Goal: Task Accomplishment & Management: Manage account settings

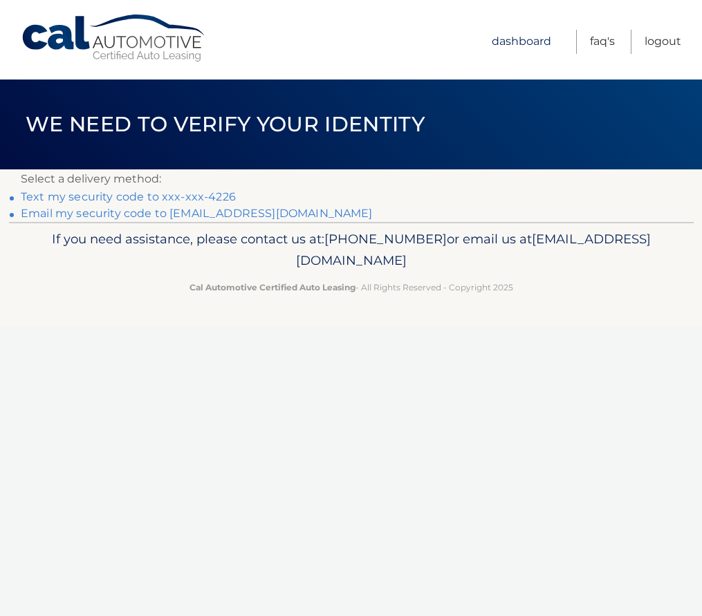
click at [519, 40] on link "Dashboard" at bounding box center [521, 42] width 59 height 24
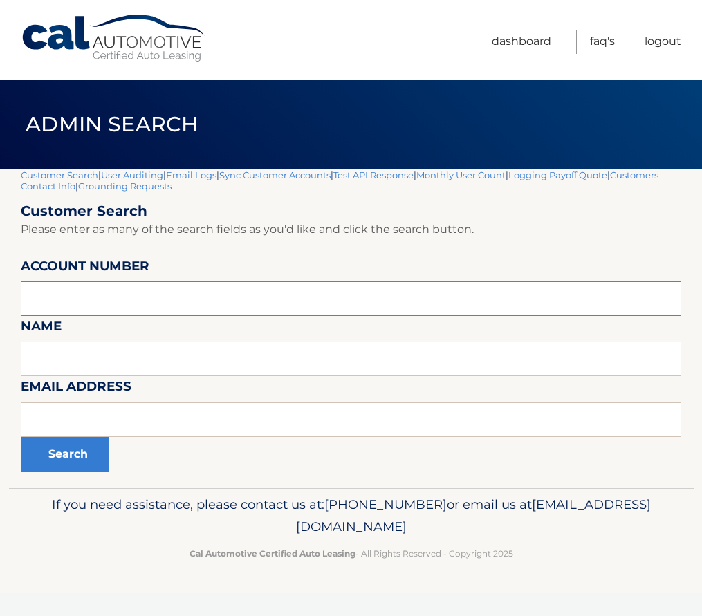
click at [69, 286] on input "text" at bounding box center [351, 298] width 660 height 35
paste input "44455932057"
type input "44455932057"
click at [64, 449] on button "Search" at bounding box center [65, 454] width 89 height 35
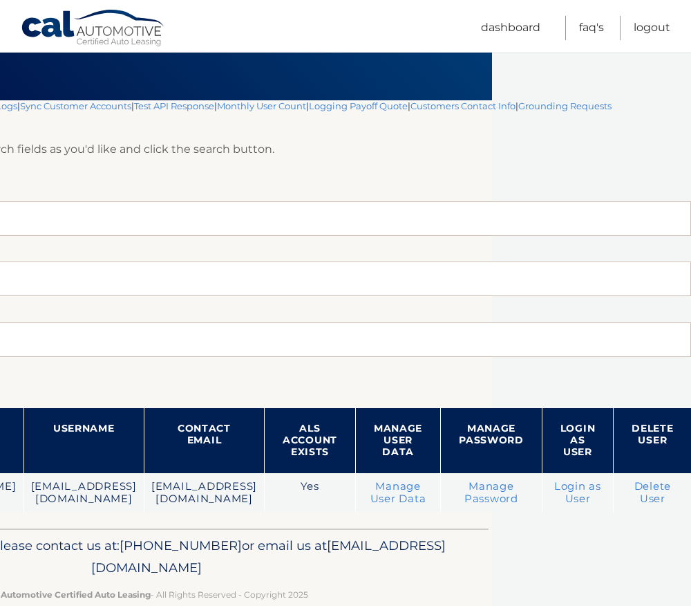
scroll to position [69, 230]
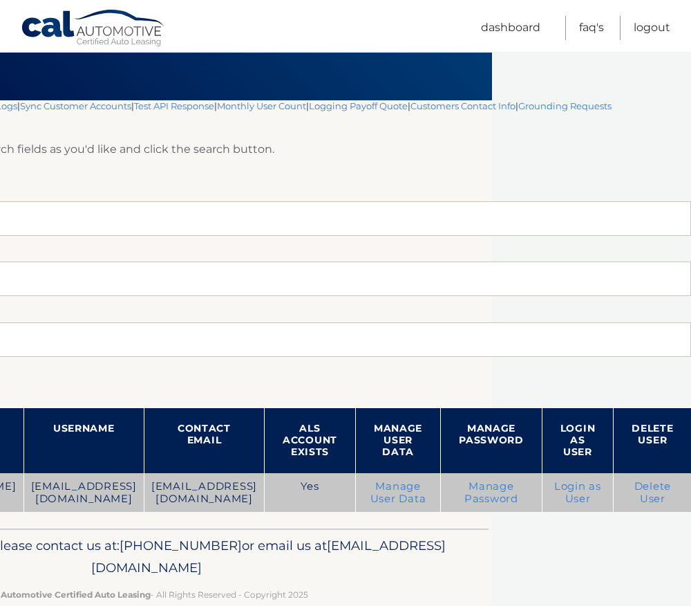
click at [602, 487] on link "Login as User" at bounding box center [578, 492] width 47 height 25
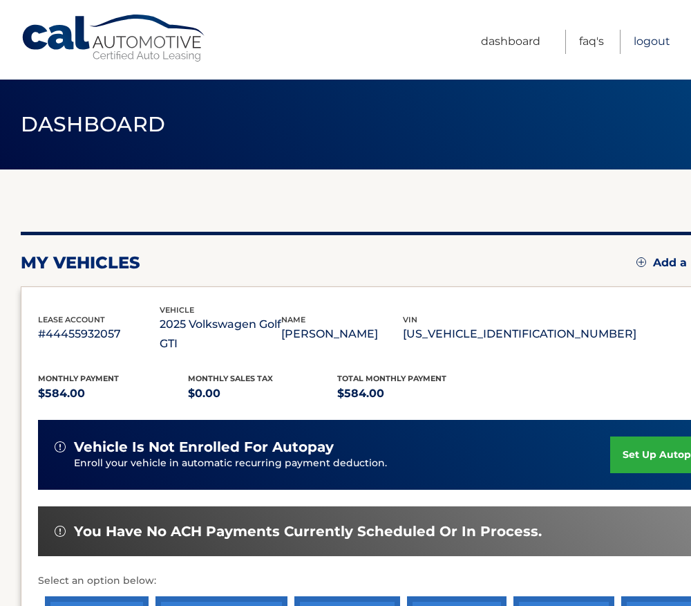
click at [649, 44] on link "Logout" at bounding box center [652, 42] width 37 height 24
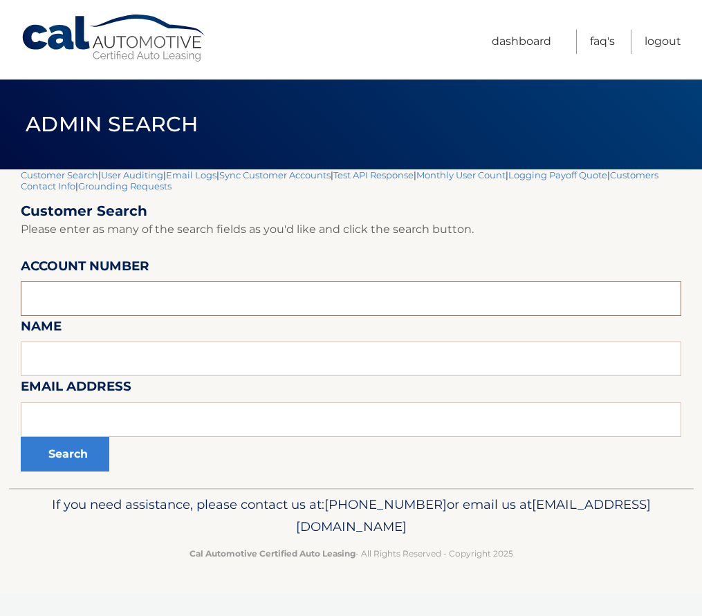
click at [122, 290] on input "text" at bounding box center [351, 298] width 660 height 35
paste input "44455993305"
type input "44455993305"
click at [56, 456] on button "Search" at bounding box center [65, 454] width 89 height 35
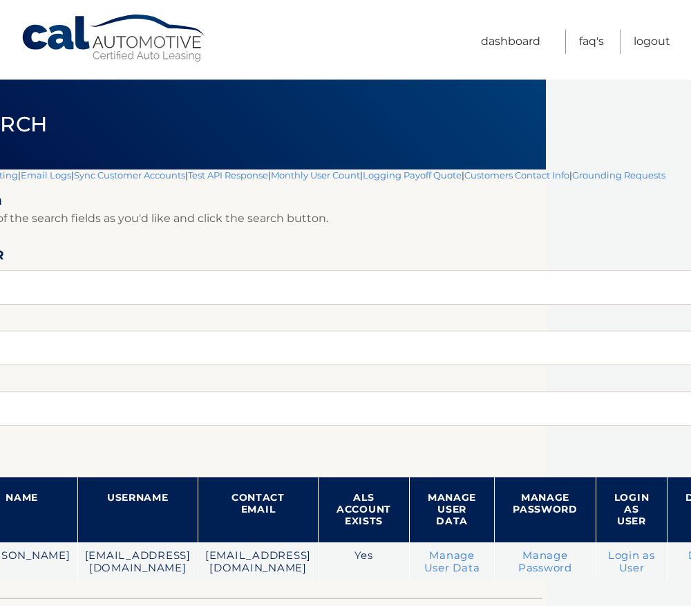
scroll to position [0, 151]
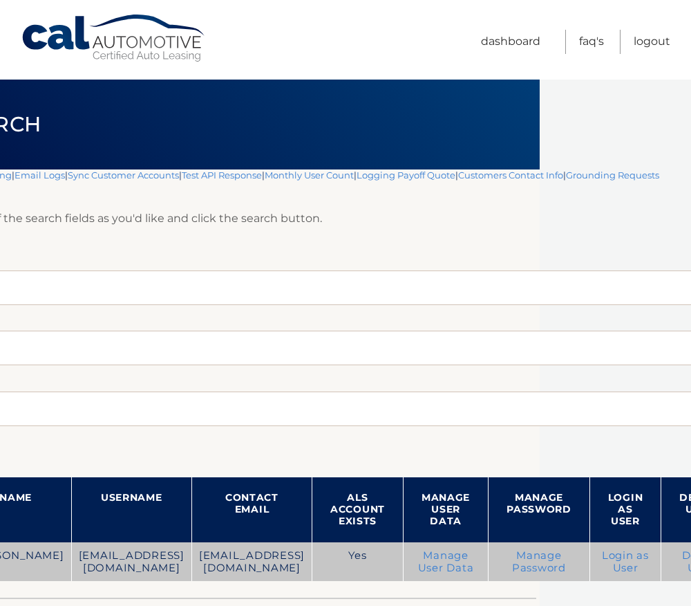
click at [621, 561] on link "Login as User" at bounding box center [625, 561] width 47 height 25
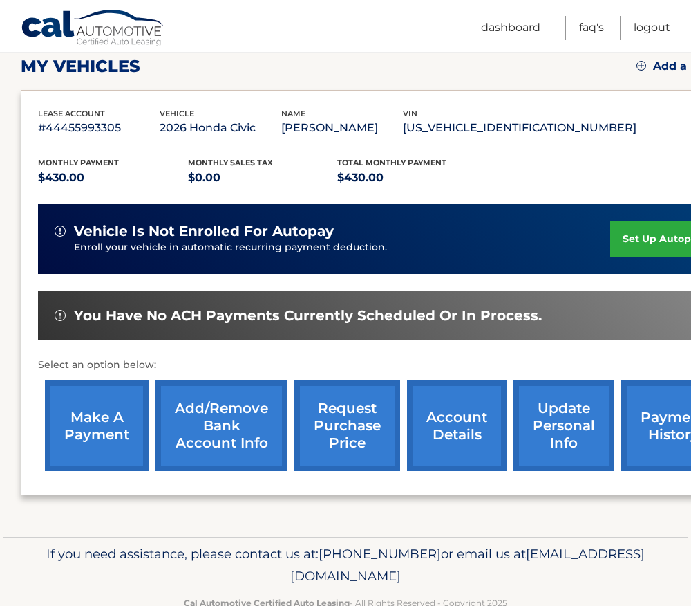
scroll to position [207, 0]
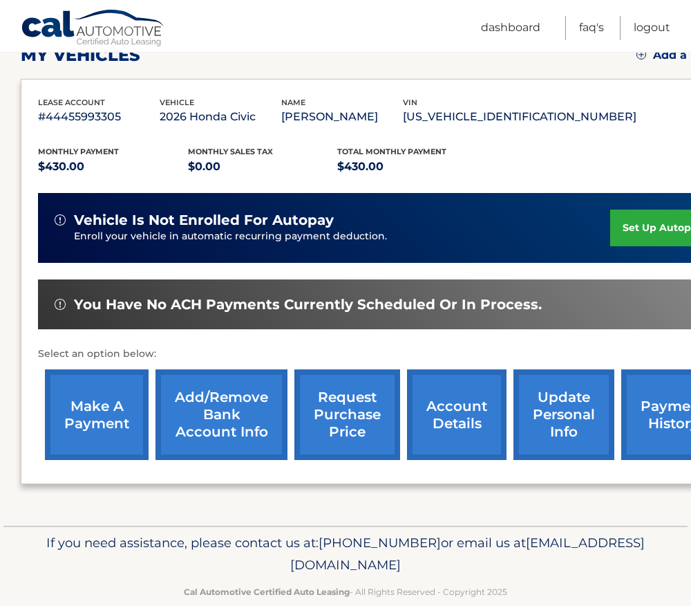
click at [644, 223] on link "set up autopay" at bounding box center [663, 228] width 105 height 37
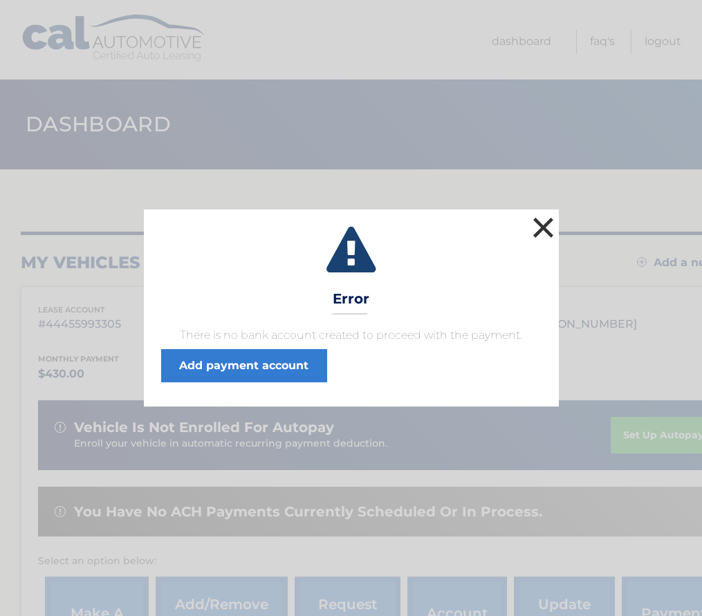
click at [541, 229] on button "×" at bounding box center [544, 228] width 28 height 28
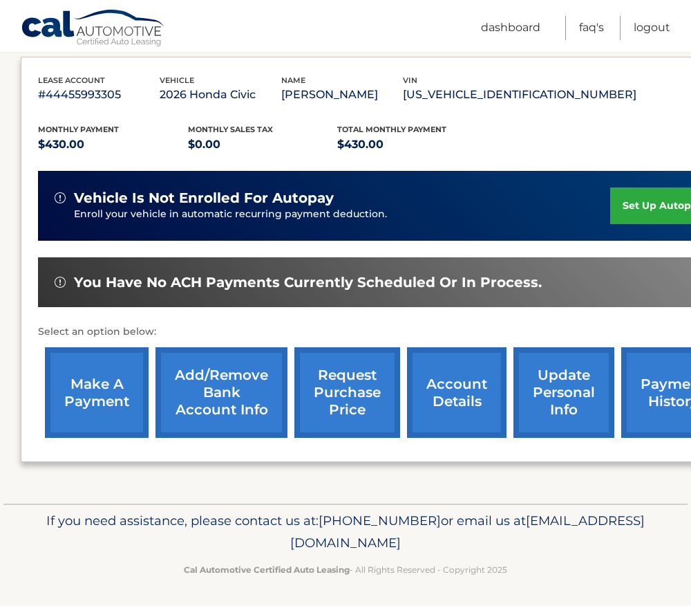
scroll to position [232, 0]
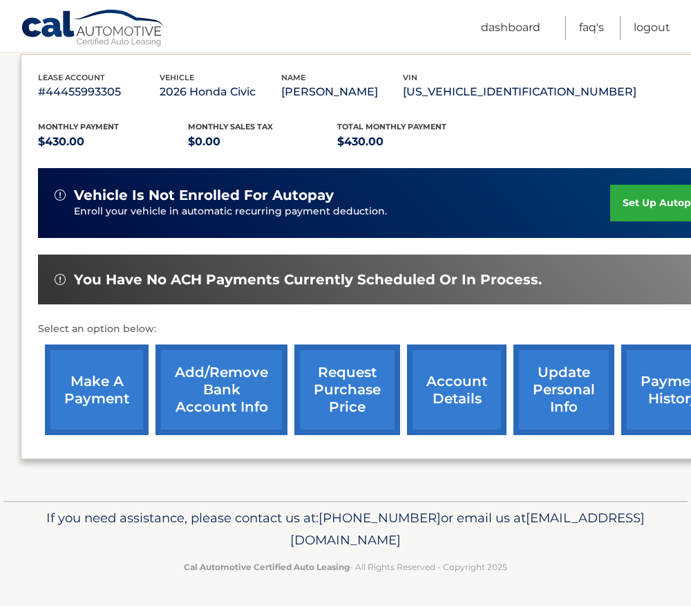
click at [662, 395] on link "payment history" at bounding box center [674, 389] width 104 height 91
